Goal: Transaction & Acquisition: Purchase product/service

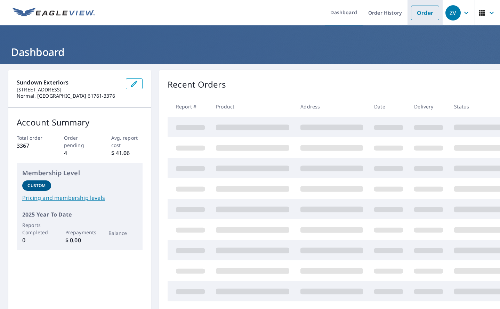
click at [423, 15] on link "Order" at bounding box center [425, 13] width 28 height 15
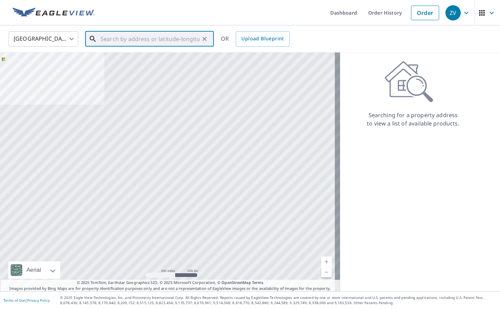
click at [158, 41] on input "text" at bounding box center [149, 38] width 99 height 19
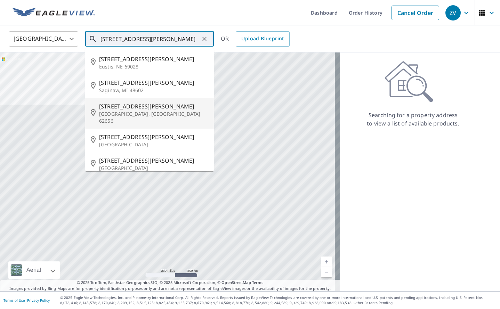
click at [138, 111] on p "Lincoln, IL 62656" at bounding box center [153, 118] width 109 height 14
type input "401 N Hamilton St Lincoln, IL 62656"
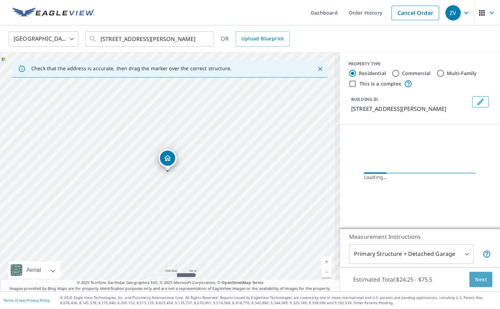
click at [475, 281] on span "Next" at bounding box center [481, 279] width 12 height 9
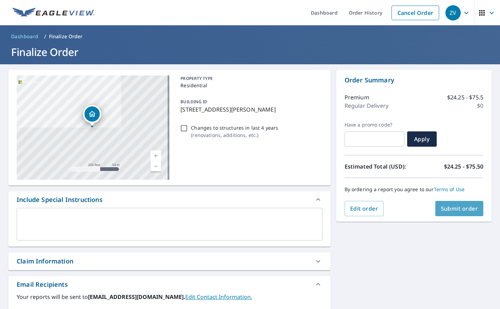
click at [458, 211] on span "Submit order" at bounding box center [459, 209] width 37 height 8
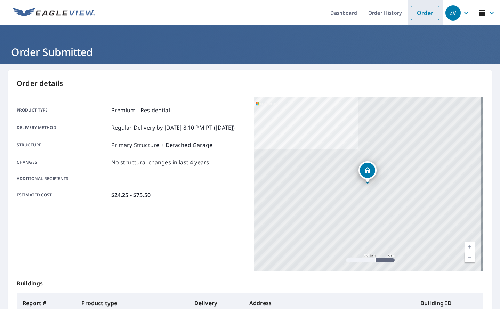
click at [420, 14] on link "Order" at bounding box center [425, 13] width 28 height 15
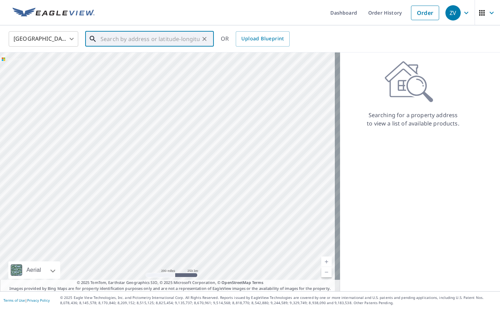
click at [167, 41] on input "text" at bounding box center [149, 38] width 99 height 19
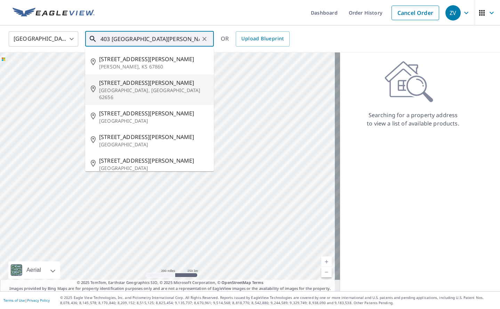
click at [144, 87] on p "Lincoln, IL 62656" at bounding box center [153, 94] width 109 height 14
type input "403 N Hamilton St Lincoln, IL 62656"
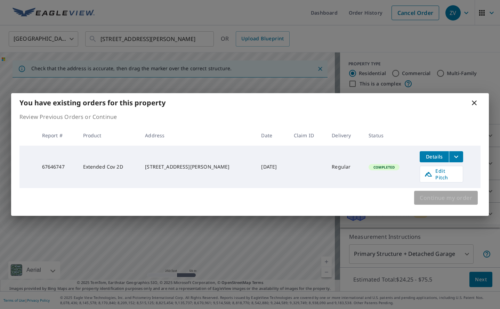
click at [422, 199] on span "Continue my order" at bounding box center [446, 198] width 53 height 10
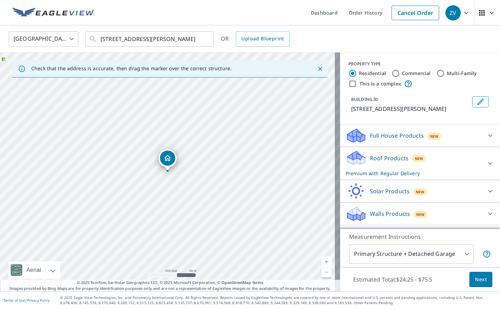
click at [484, 282] on button "Next" at bounding box center [480, 280] width 23 height 16
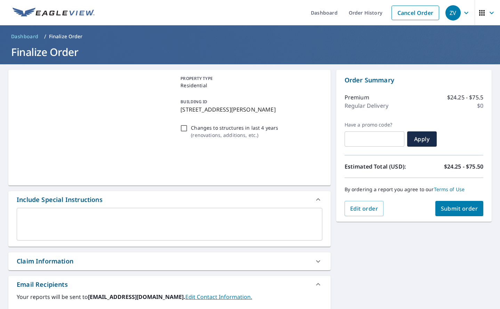
click at [460, 211] on span "Submit order" at bounding box center [459, 209] width 37 height 8
